Goal: Navigation & Orientation: Find specific page/section

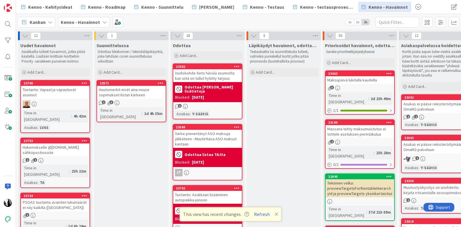
scroll to position [2, 0]
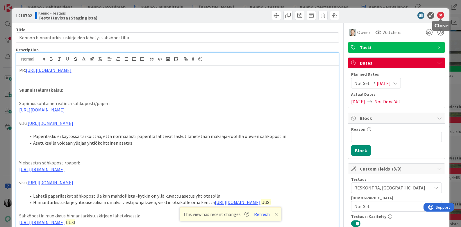
click at [442, 14] on icon at bounding box center [440, 15] width 7 height 7
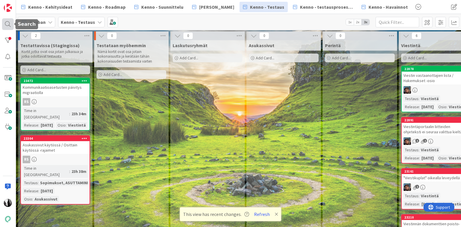
click at [8, 22] on div at bounding box center [8, 24] width 12 height 12
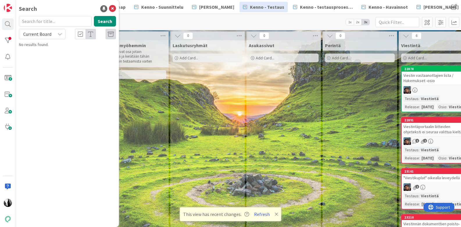
click at [50, 22] on input "text" at bounding box center [55, 21] width 73 height 10
type input "23496"
click at [58, 33] on icon at bounding box center [60, 34] width 5 height 5
click at [50, 57] on span "All Boards" at bounding box center [52, 58] width 60 height 9
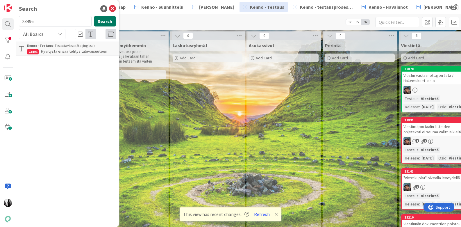
click at [105, 20] on button "Search" at bounding box center [105, 21] width 22 height 10
click at [87, 51] on span "Hyvitystä ei saa tehtyä tulevaisuuteen" at bounding box center [74, 51] width 66 height 5
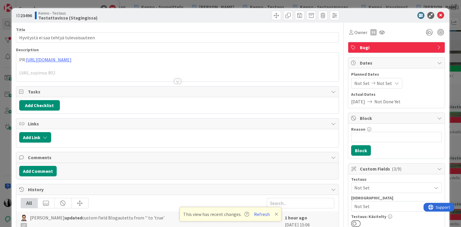
click at [176, 81] on div at bounding box center [177, 81] width 6 height 5
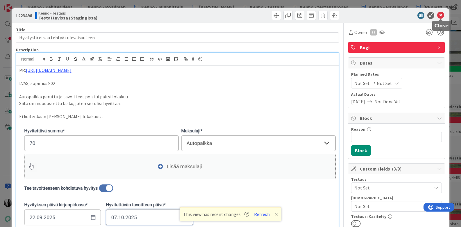
click at [440, 15] on icon at bounding box center [440, 15] width 7 height 7
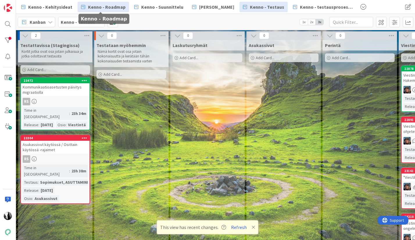
click at [108, 6] on span "Kenno - Roadmap" at bounding box center [107, 6] width 38 height 7
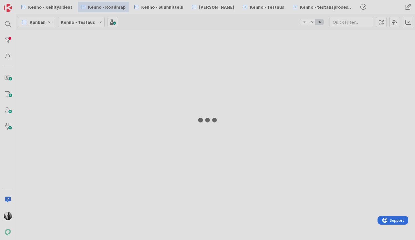
click at [162, 6] on div at bounding box center [207, 120] width 415 height 240
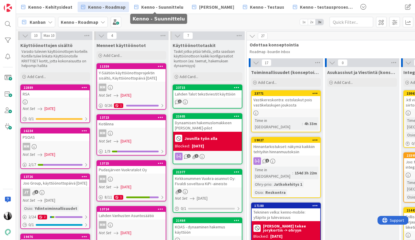
click at [162, 6] on span "Kenno - Suunnittelu" at bounding box center [162, 6] width 42 height 7
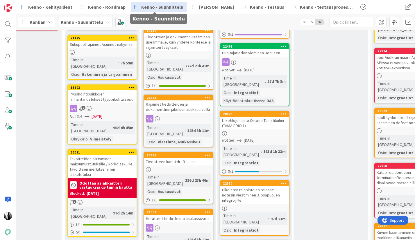
scroll to position [431, 260]
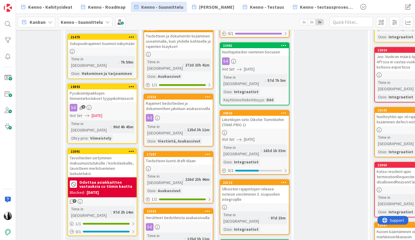
click at [243, 116] on div "Liiketilojen siito Oikotie Toimitiloihin (TÄMÄ PRIO 1)" at bounding box center [254, 122] width 69 height 13
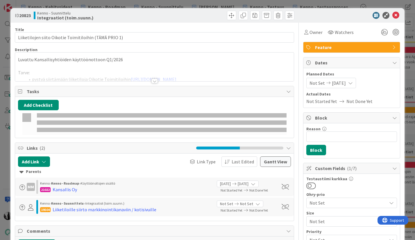
click at [27, 15] on b "20823" at bounding box center [25, 16] width 12 height 6
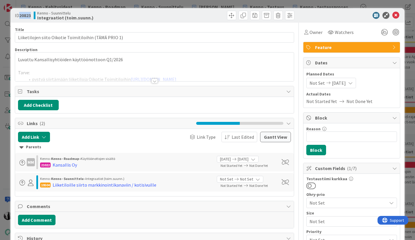
click at [27, 15] on b "20823" at bounding box center [25, 16] width 12 height 6
copy b "20823"
click at [396, 14] on icon at bounding box center [395, 15] width 7 height 7
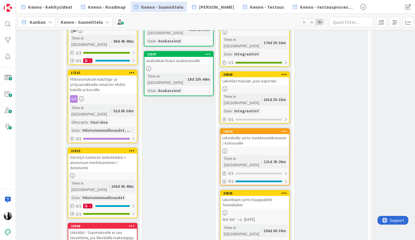
click at [263, 196] on div "Liiketilojen siirto Kauppalehti Toimitiloihin" at bounding box center [255, 202] width 69 height 13
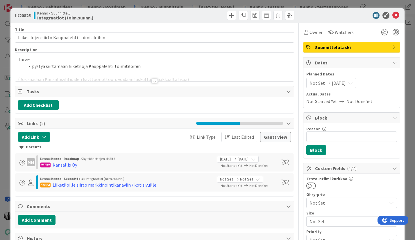
click at [28, 16] on b "20825" at bounding box center [25, 16] width 12 height 6
copy b "20825"
click at [395, 16] on icon at bounding box center [395, 15] width 7 height 7
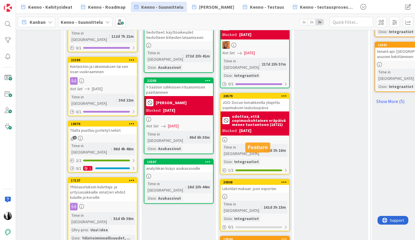
scroll to position [670, 260]
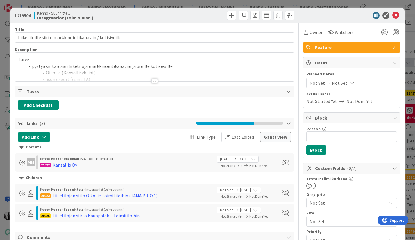
click at [155, 81] on div at bounding box center [154, 81] width 6 height 5
